Goal: Task Accomplishment & Management: Check status

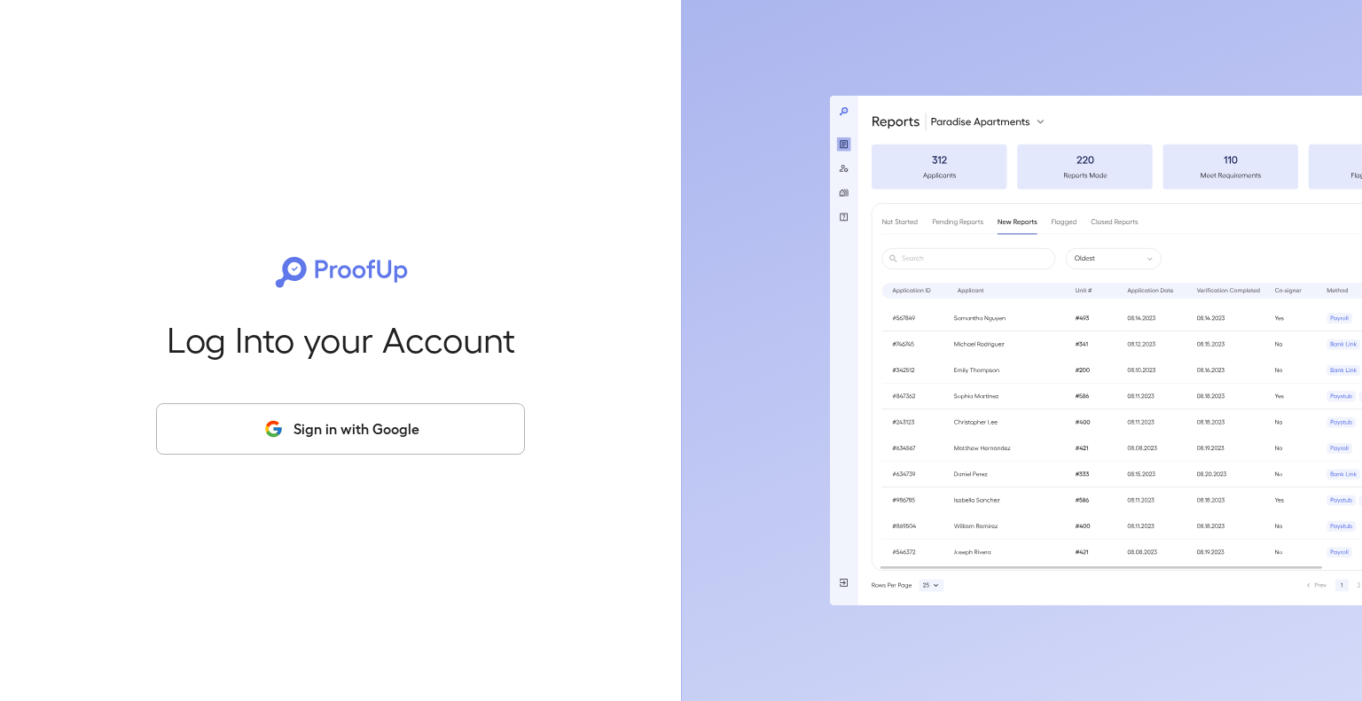
click at [438, 428] on button "Sign in with Google" at bounding box center [340, 428] width 369 height 51
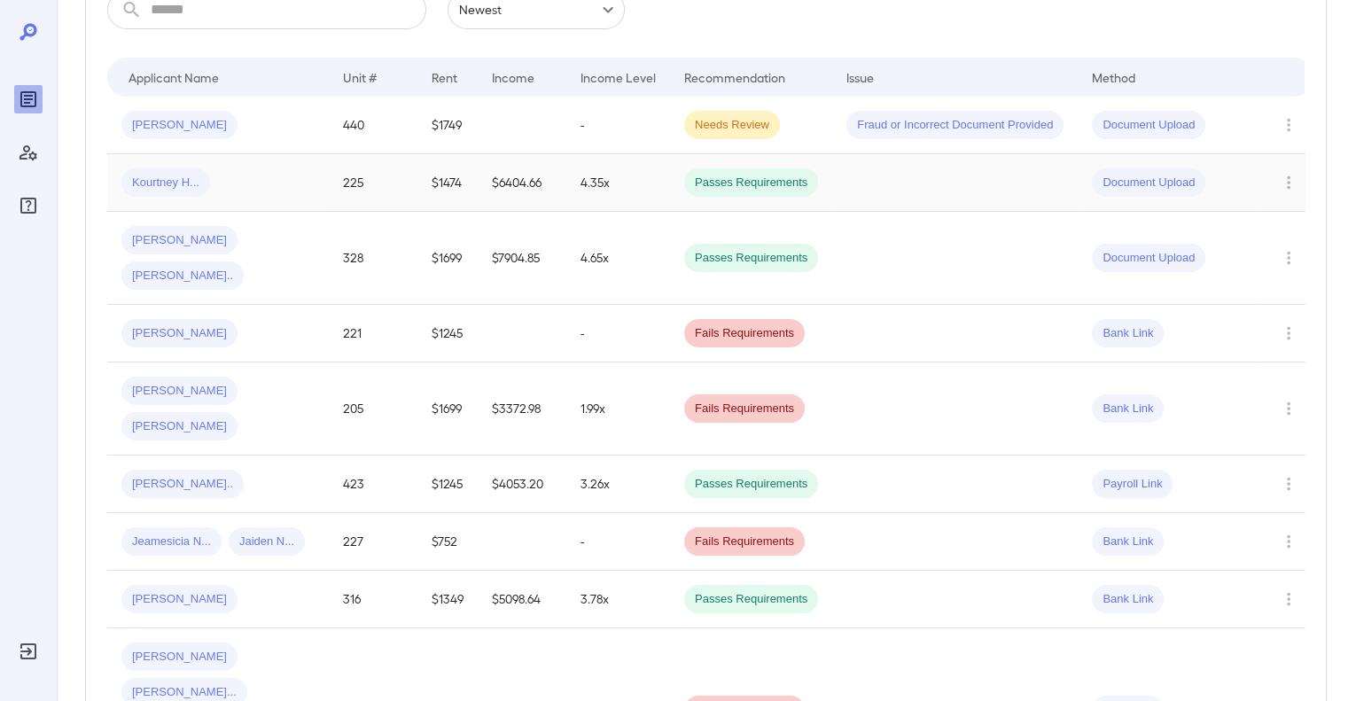
scroll to position [342, 0]
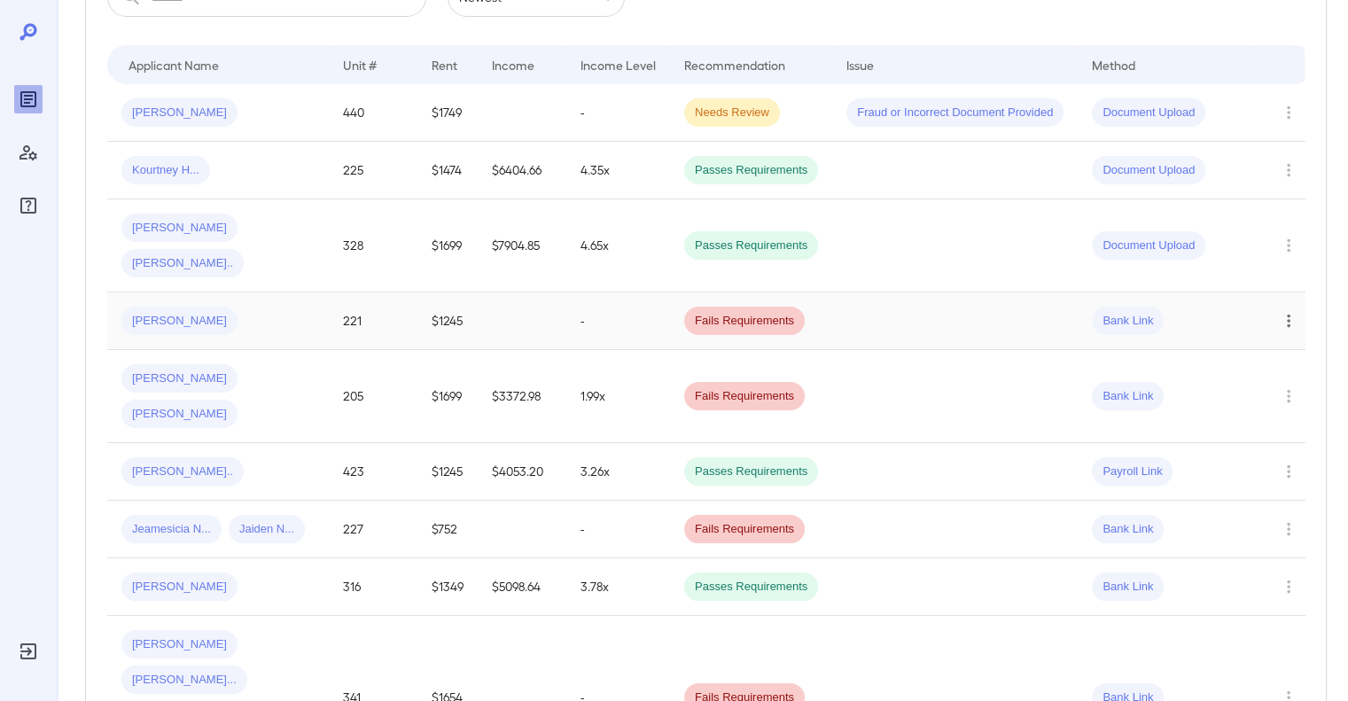
click at [1285, 310] on icon "Row Actions" at bounding box center [1289, 320] width 20 height 21
click at [1273, 320] on li "View Application" at bounding box center [1277, 320] width 140 height 28
